Goal: Task Accomplishment & Management: Manage account settings

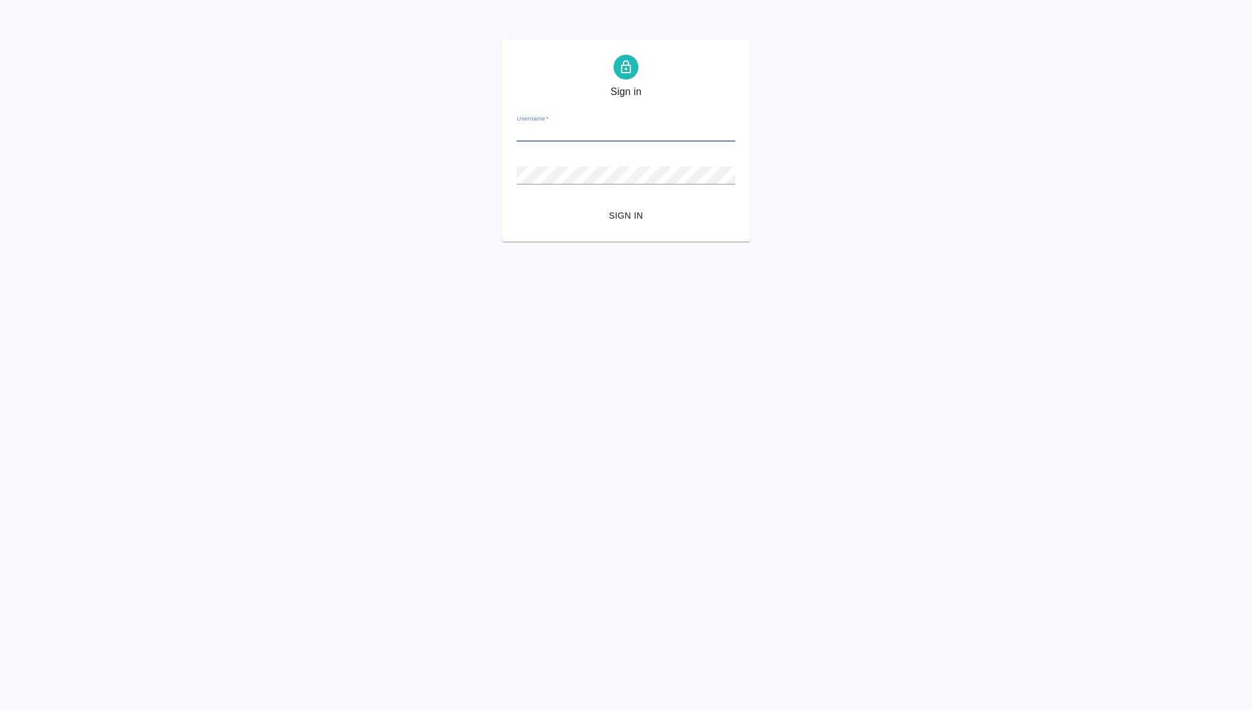
click at [571, 140] on input "Username   *" at bounding box center [626, 132] width 219 height 17
type input "ekaterina.kovaleva@awatera.com"
click at [517, 204] on button "Sign in" at bounding box center [626, 215] width 219 height 23
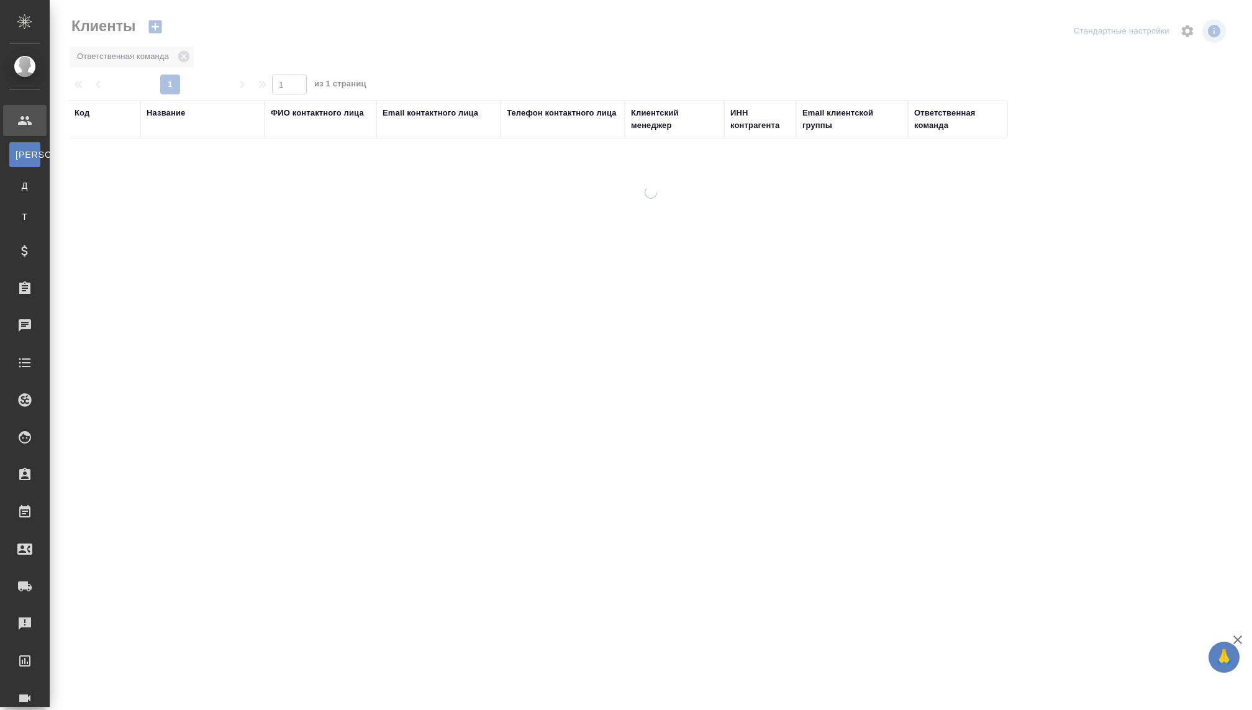
select select "RU"
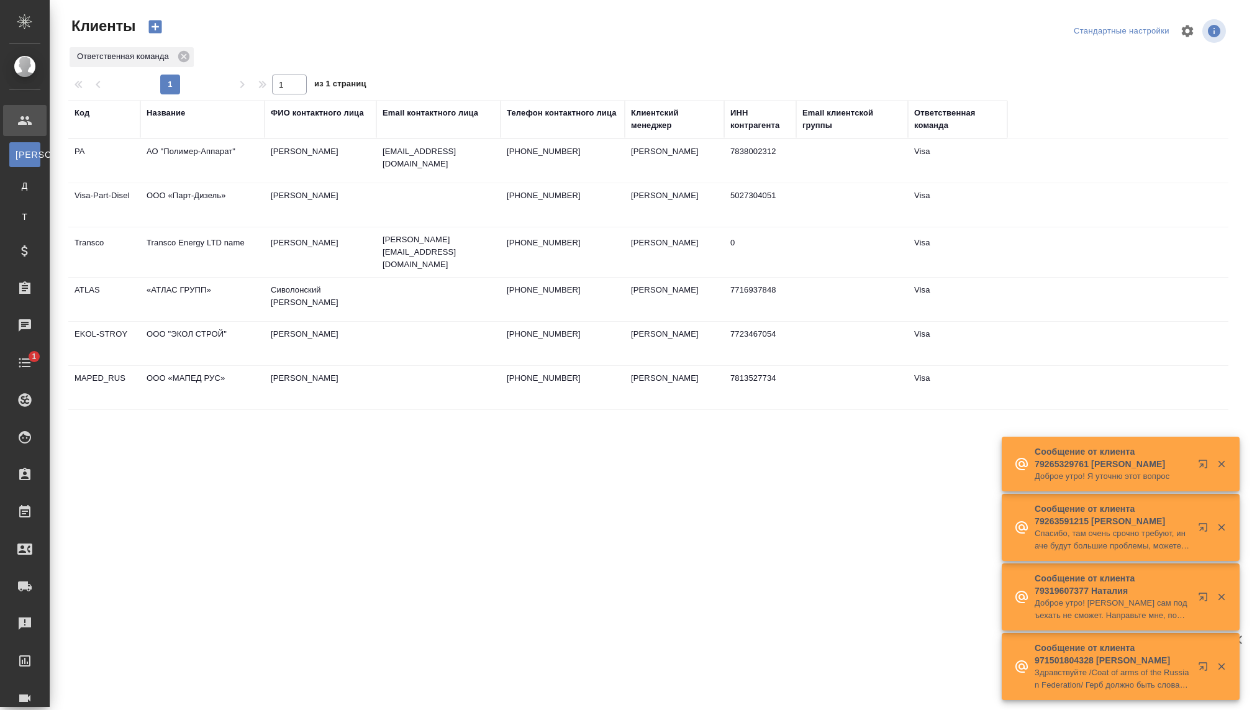
click at [1216, 462] on icon "button" at bounding box center [1221, 463] width 11 height 11
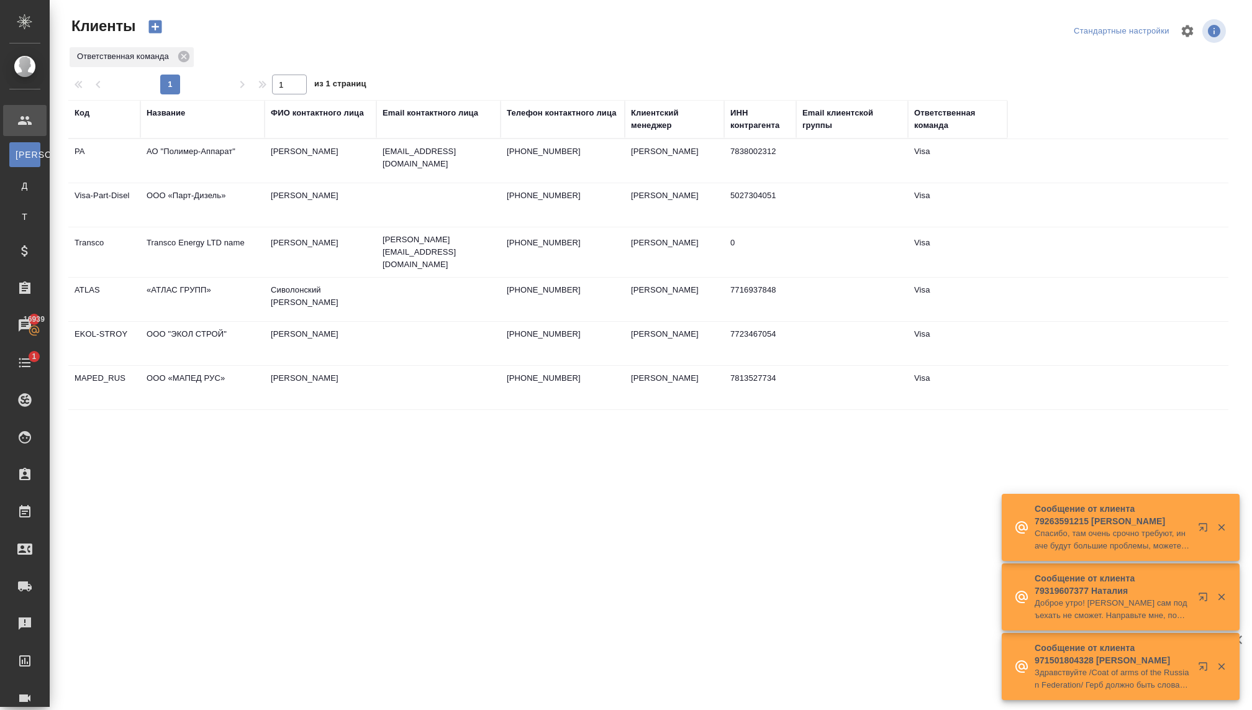
click at [1221, 528] on icon "button" at bounding box center [1221, 527] width 11 height 11
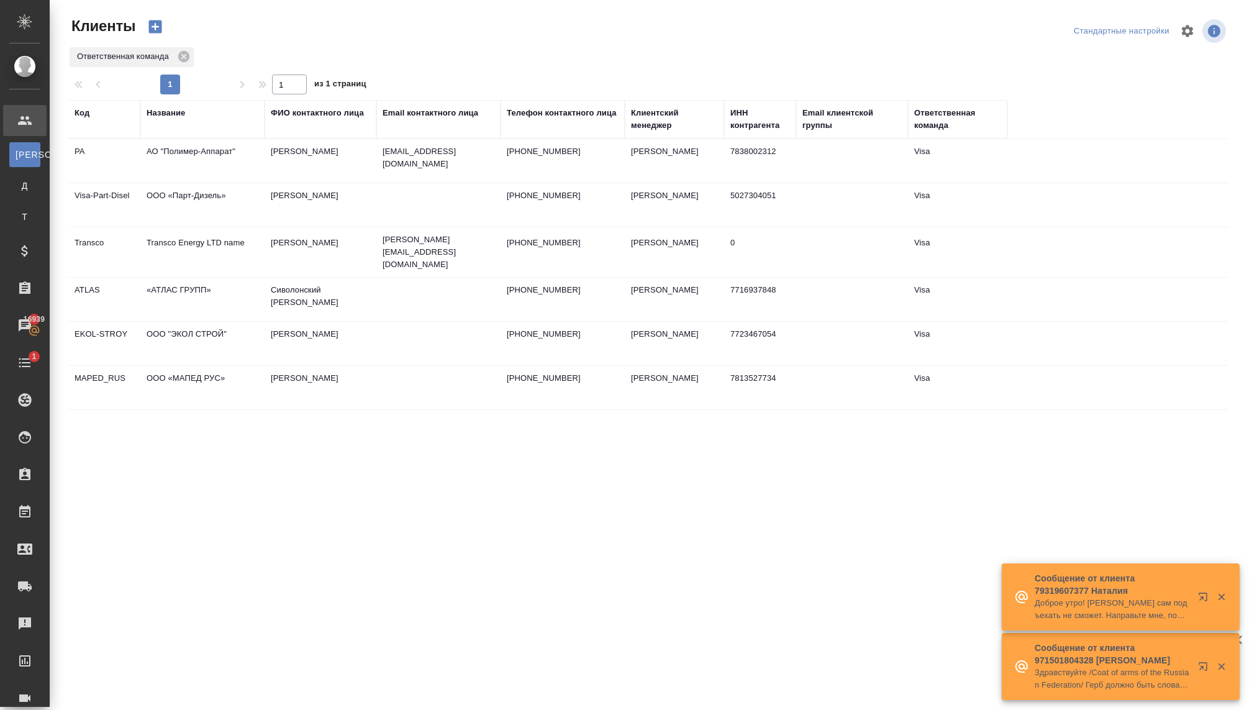
click at [1220, 594] on icon "button" at bounding box center [1221, 596] width 11 height 11
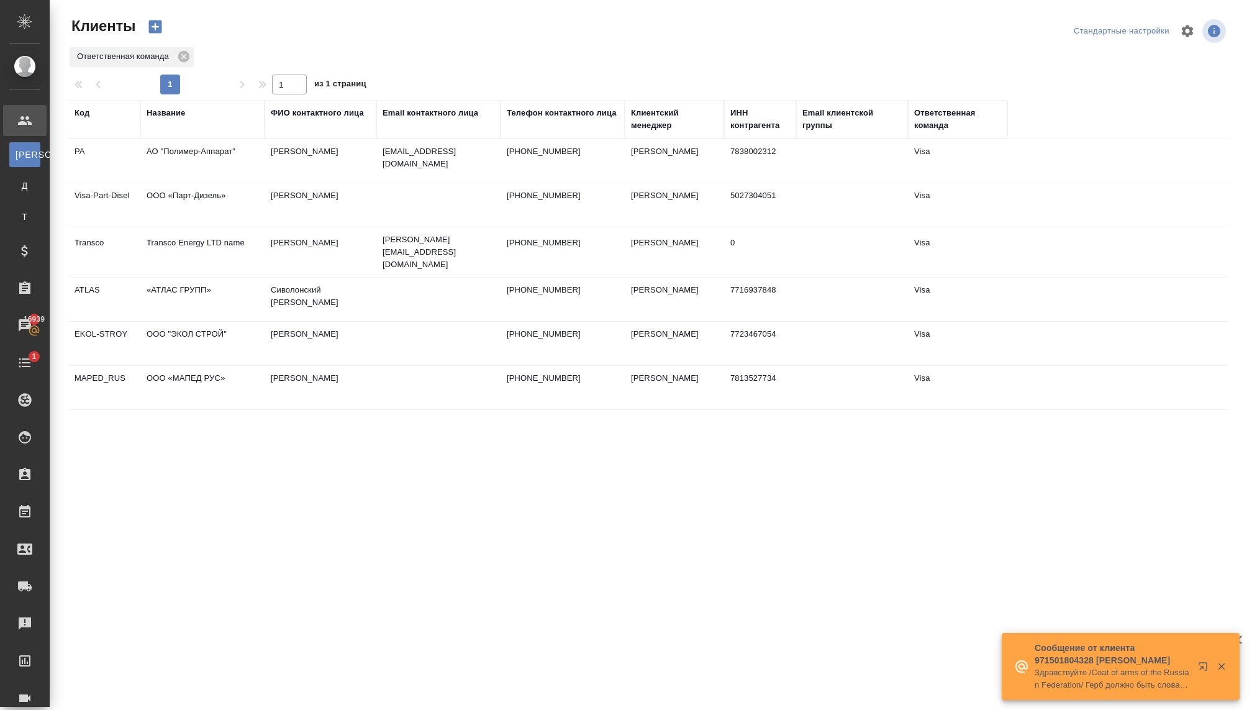
click at [1222, 668] on icon "button" at bounding box center [1221, 666] width 11 height 11
